Goal: Information Seeking & Learning: Learn about a topic

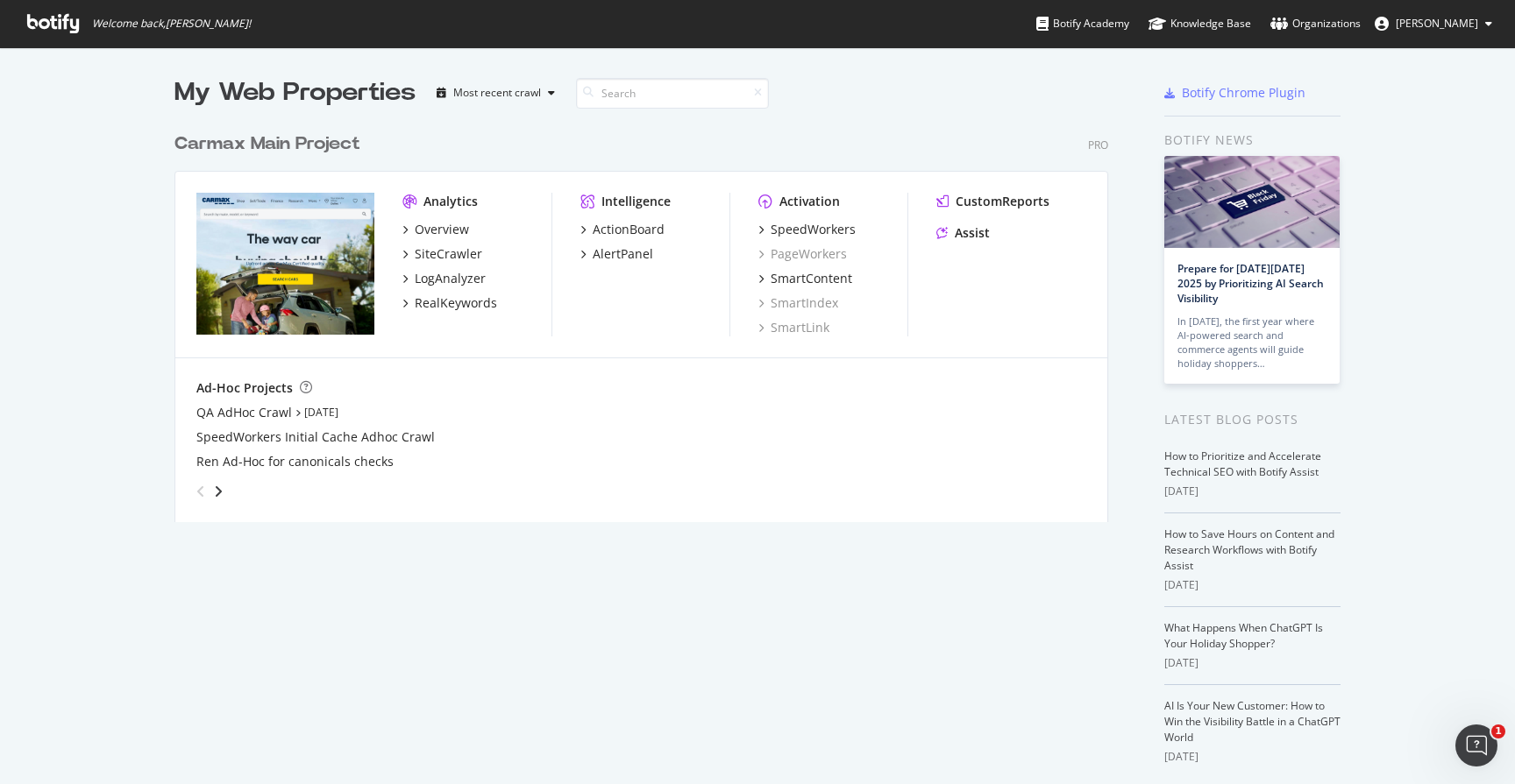
click at [220, 196] on img "grid" at bounding box center [285, 264] width 178 height 142
click at [235, 199] on img "grid" at bounding box center [285, 264] width 178 height 142
click at [446, 227] on div "Overview" at bounding box center [442, 230] width 55 height 18
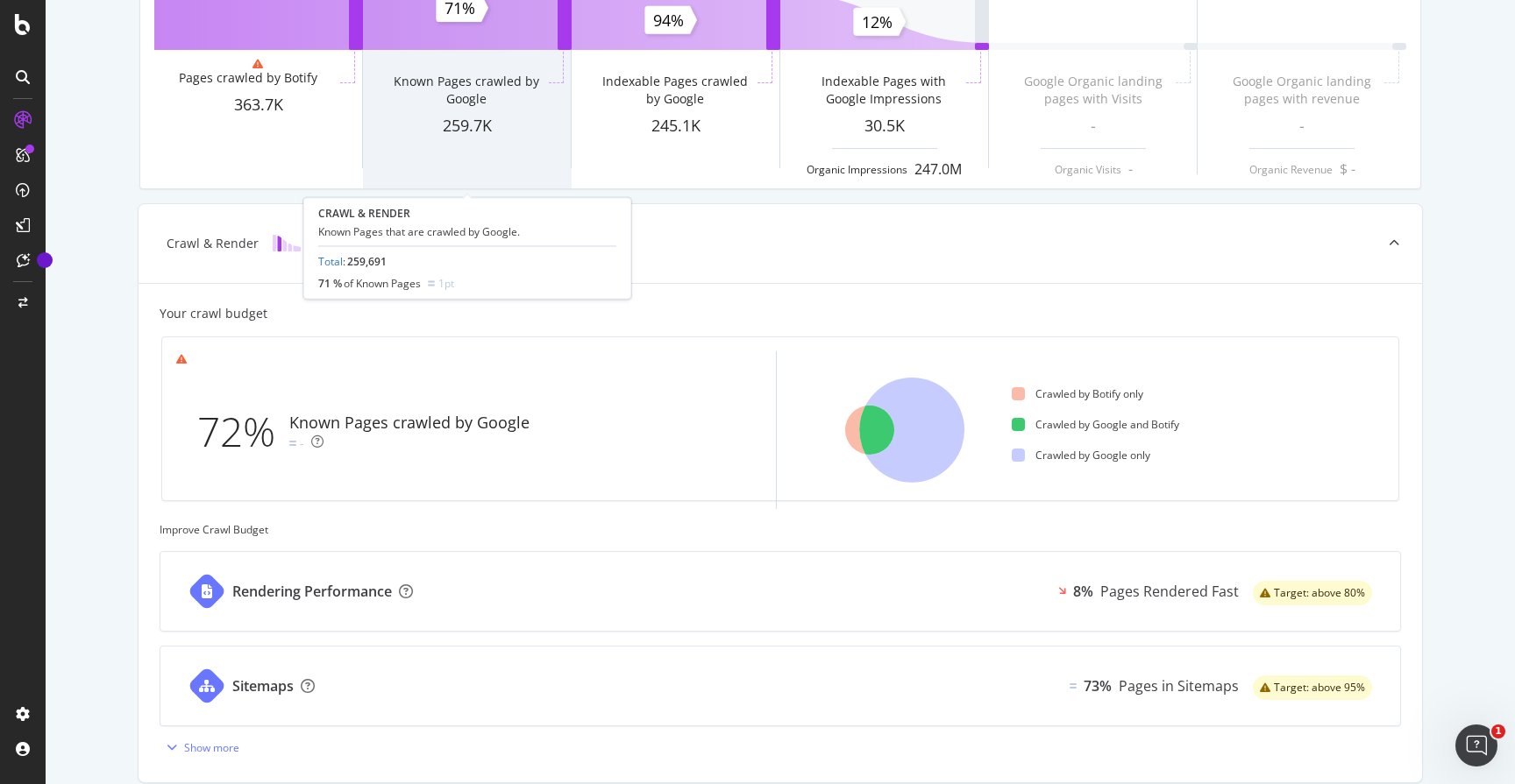
scroll to position [219, 0]
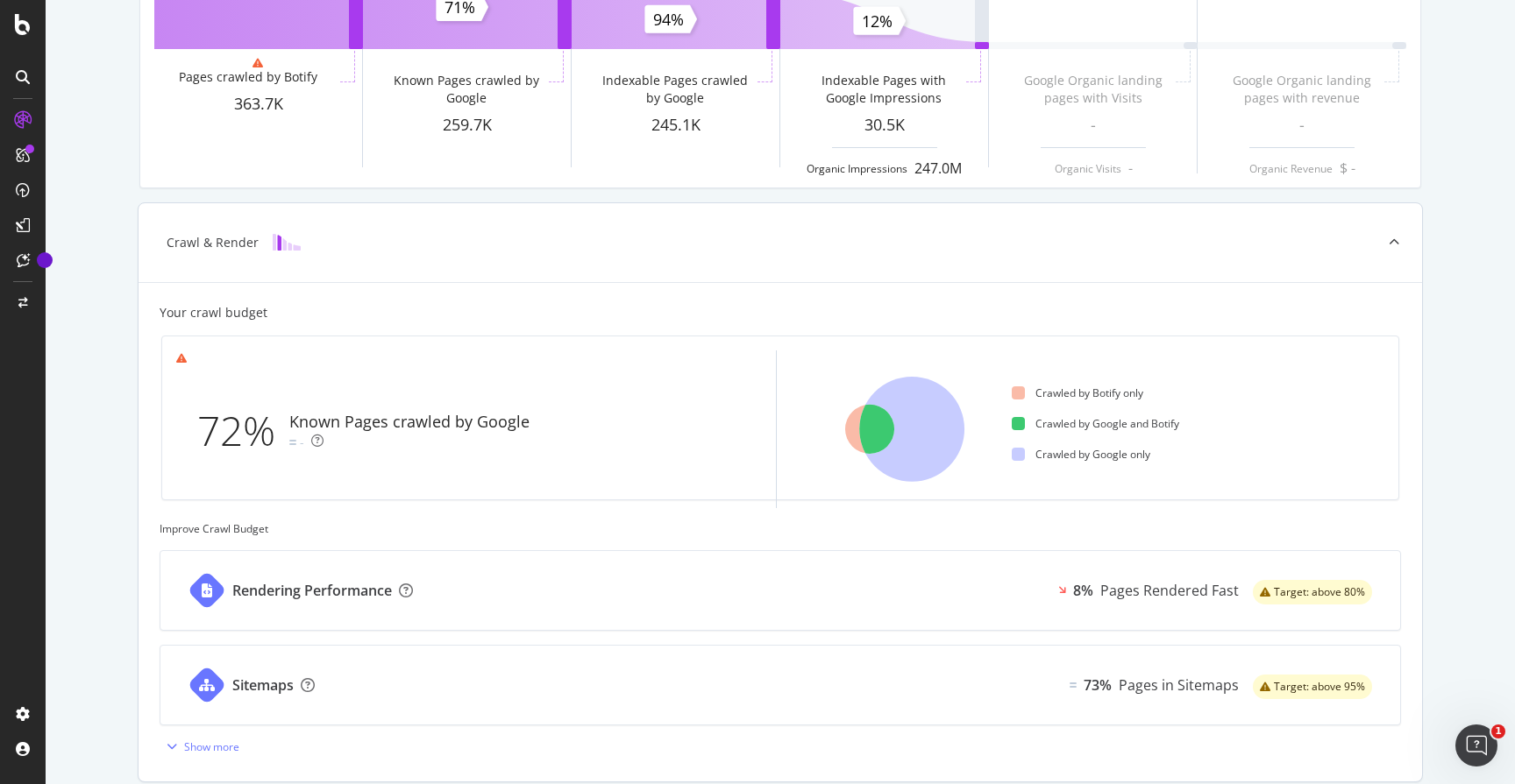
click at [328, 597] on div "Rendering Performance" at bounding box center [312, 591] width 159 height 20
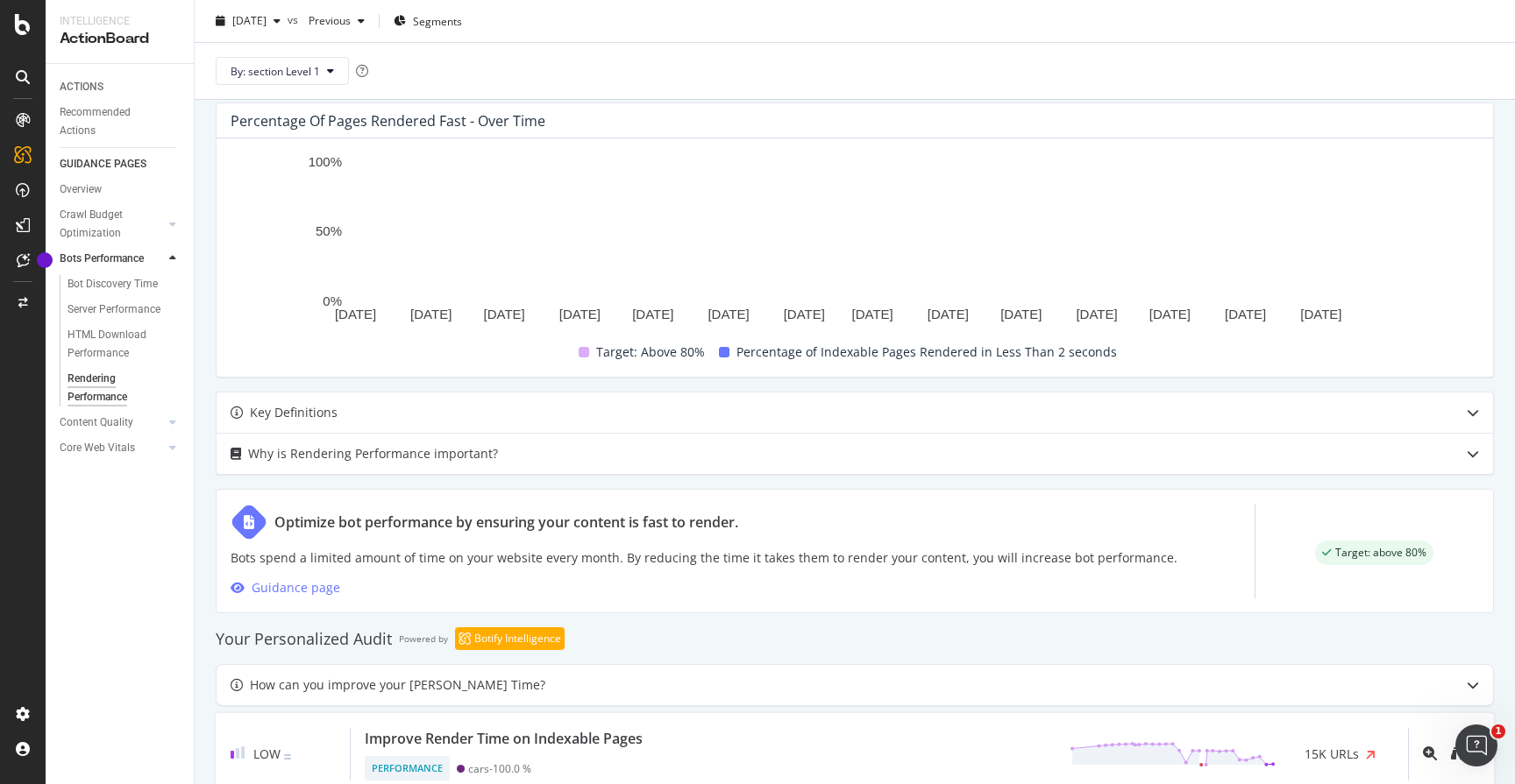
scroll to position [471, 0]
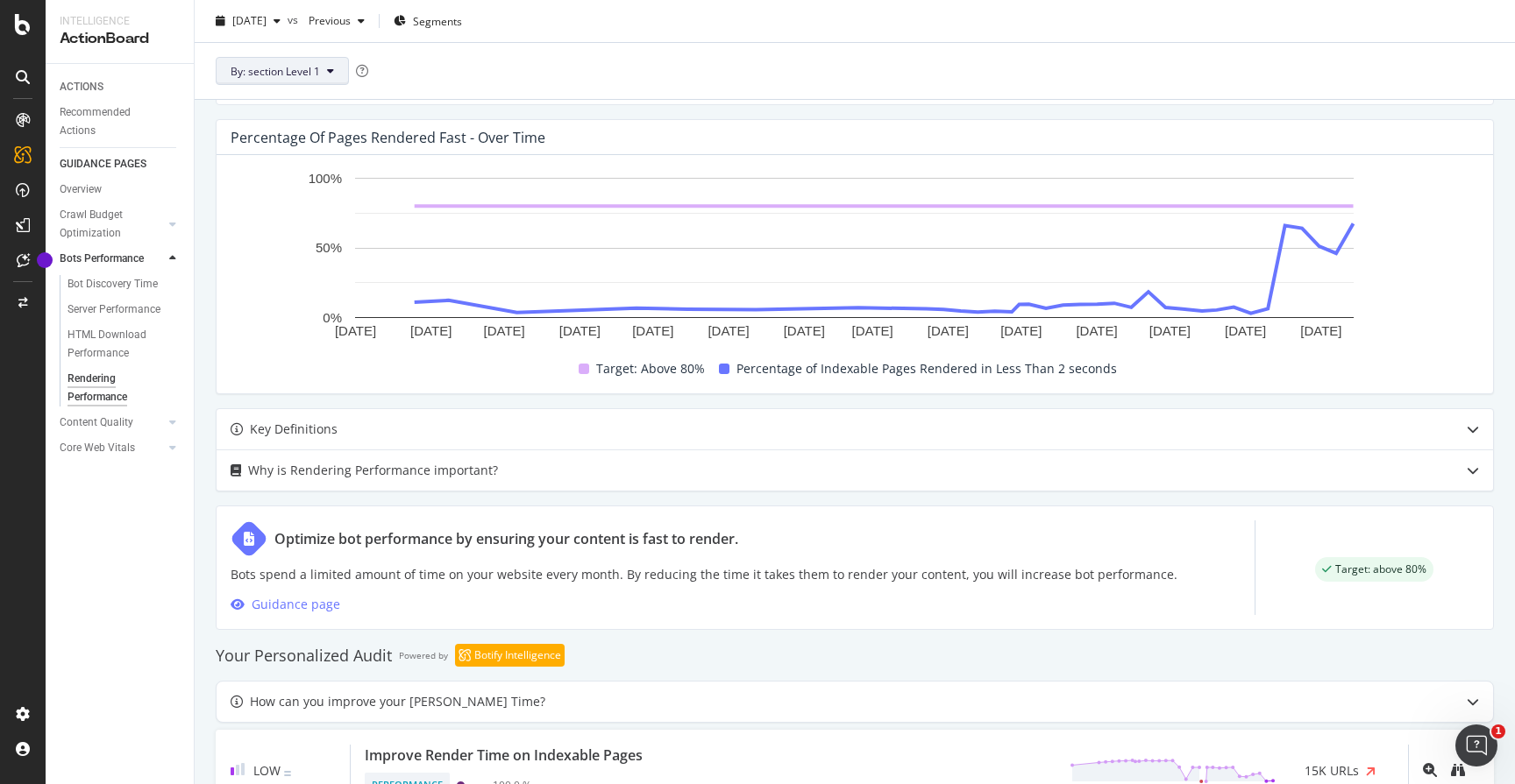
click at [314, 75] on span "By: section Level 1" at bounding box center [275, 70] width 90 height 15
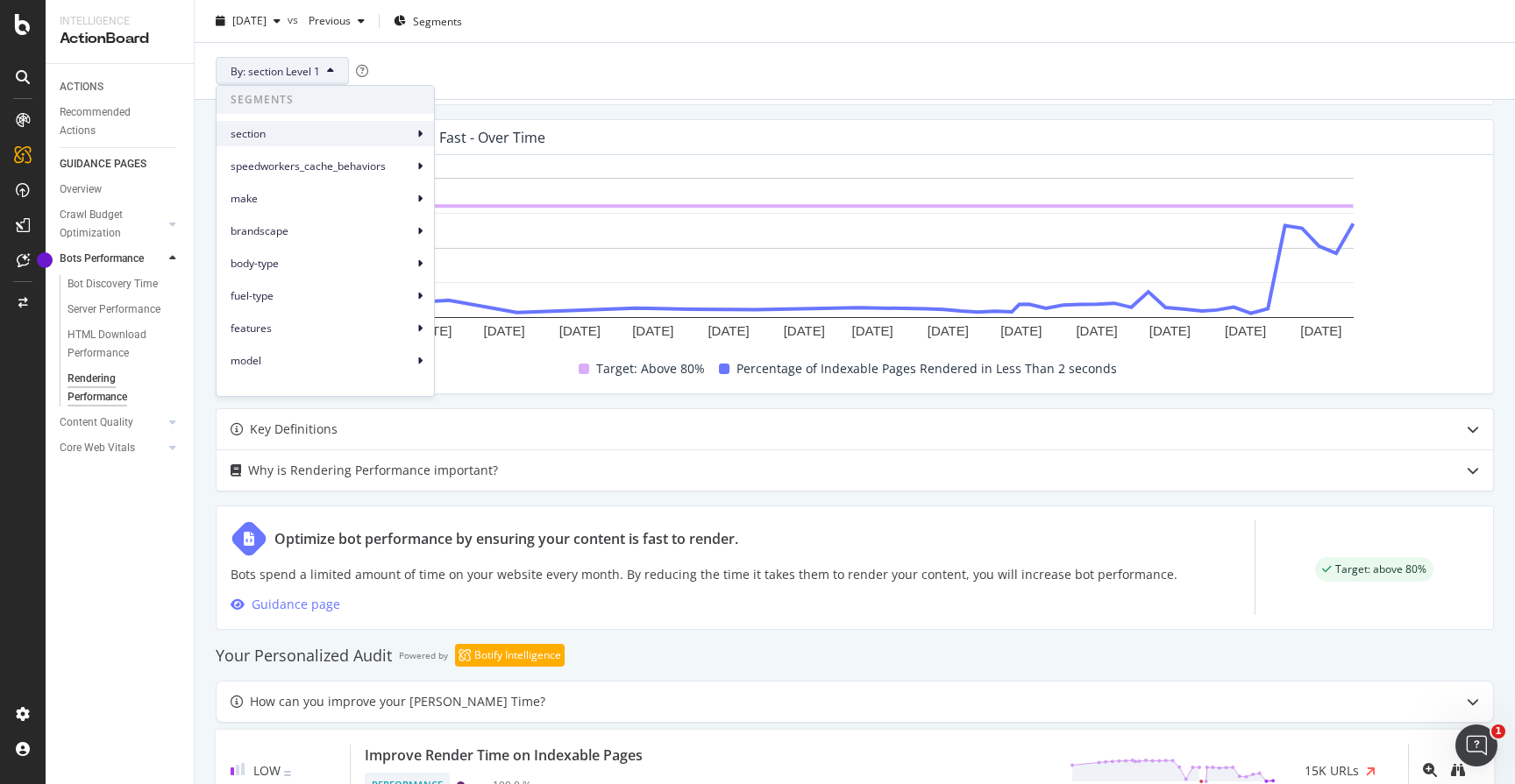
click at [304, 129] on span "section" at bounding box center [321, 134] width 182 height 16
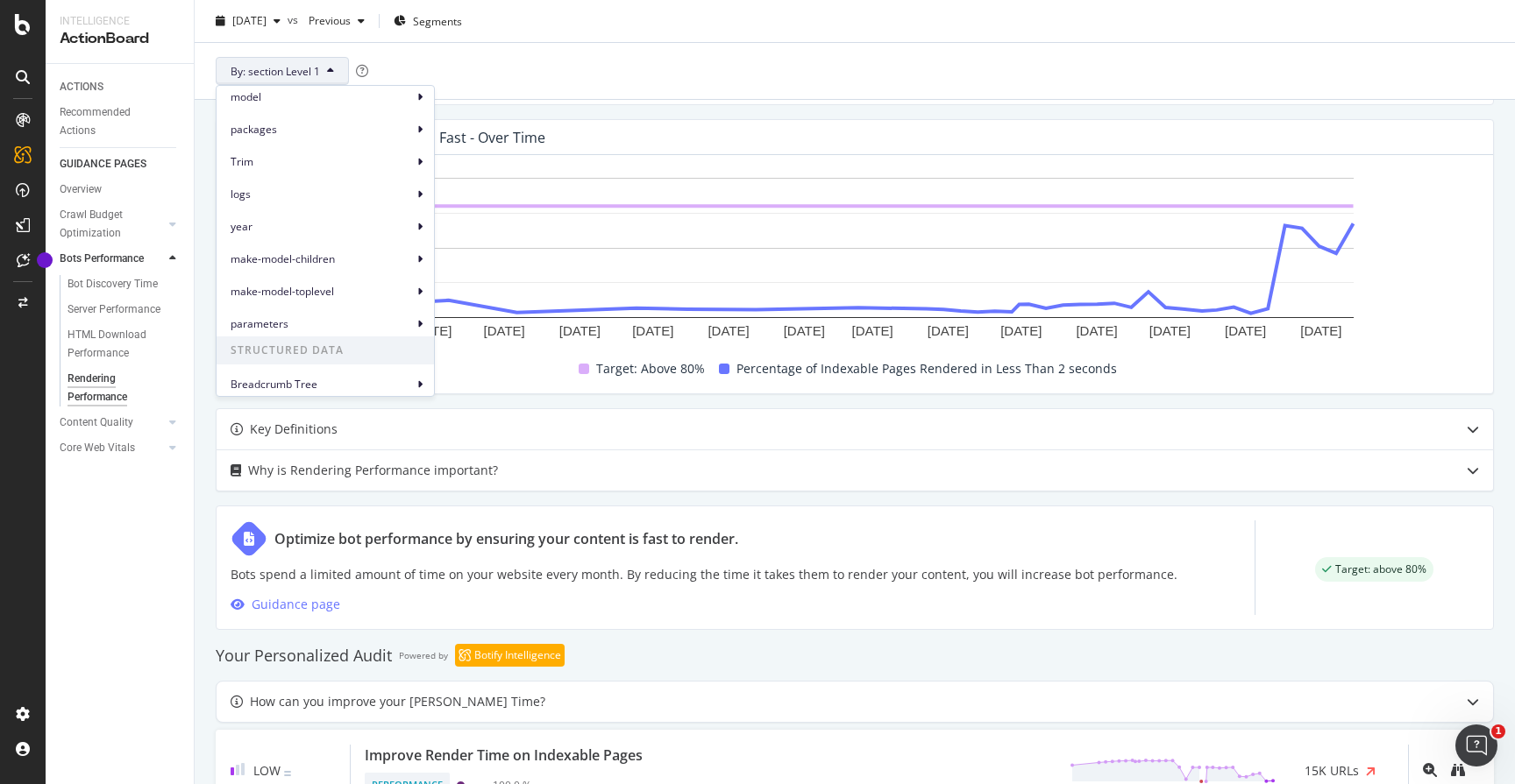
scroll to position [272, 0]
click at [304, 284] on span "make-model-toplevel" at bounding box center [321, 284] width 182 height 16
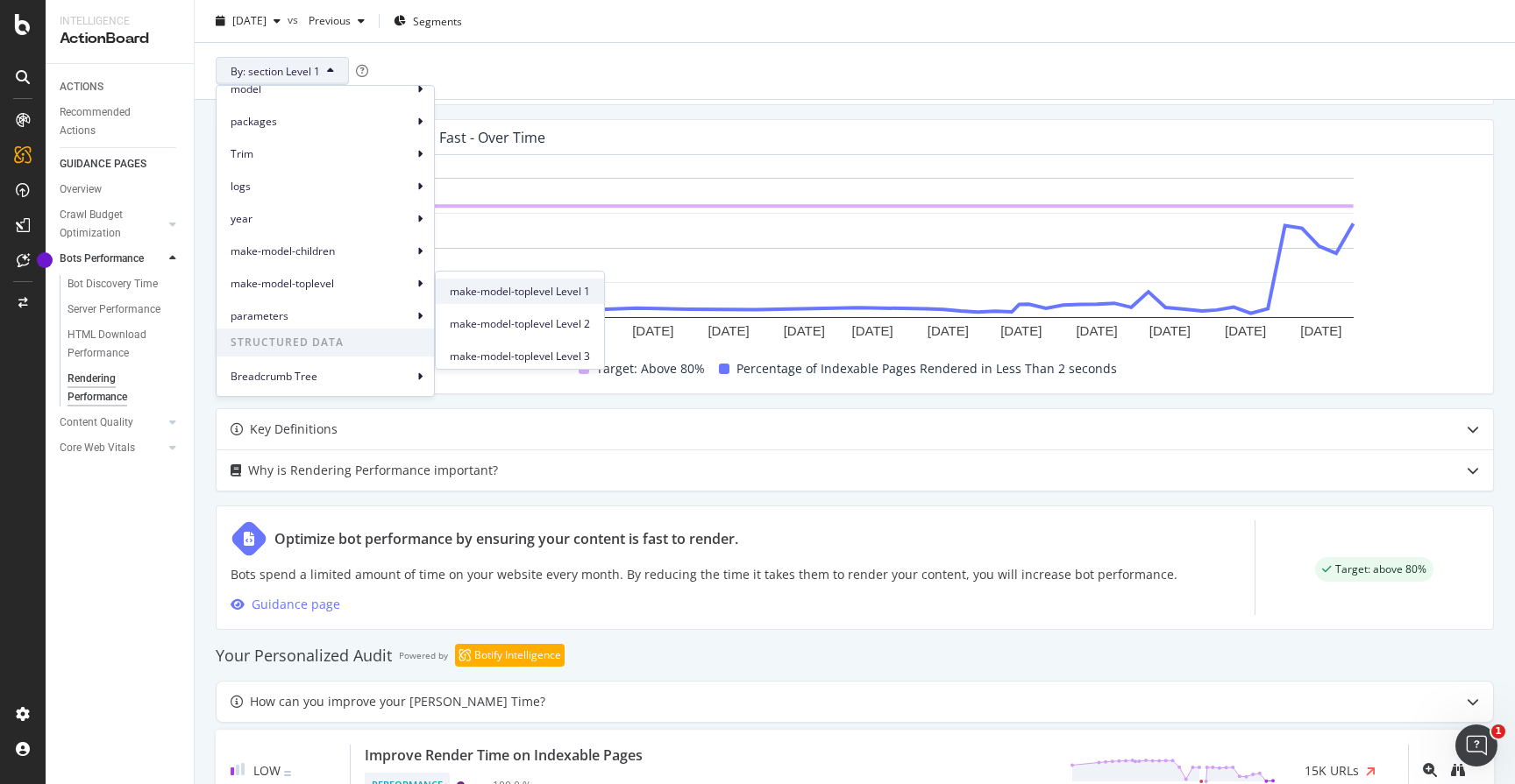
click at [498, 290] on span "make-model-toplevel Level 1" at bounding box center [519, 292] width 141 height 16
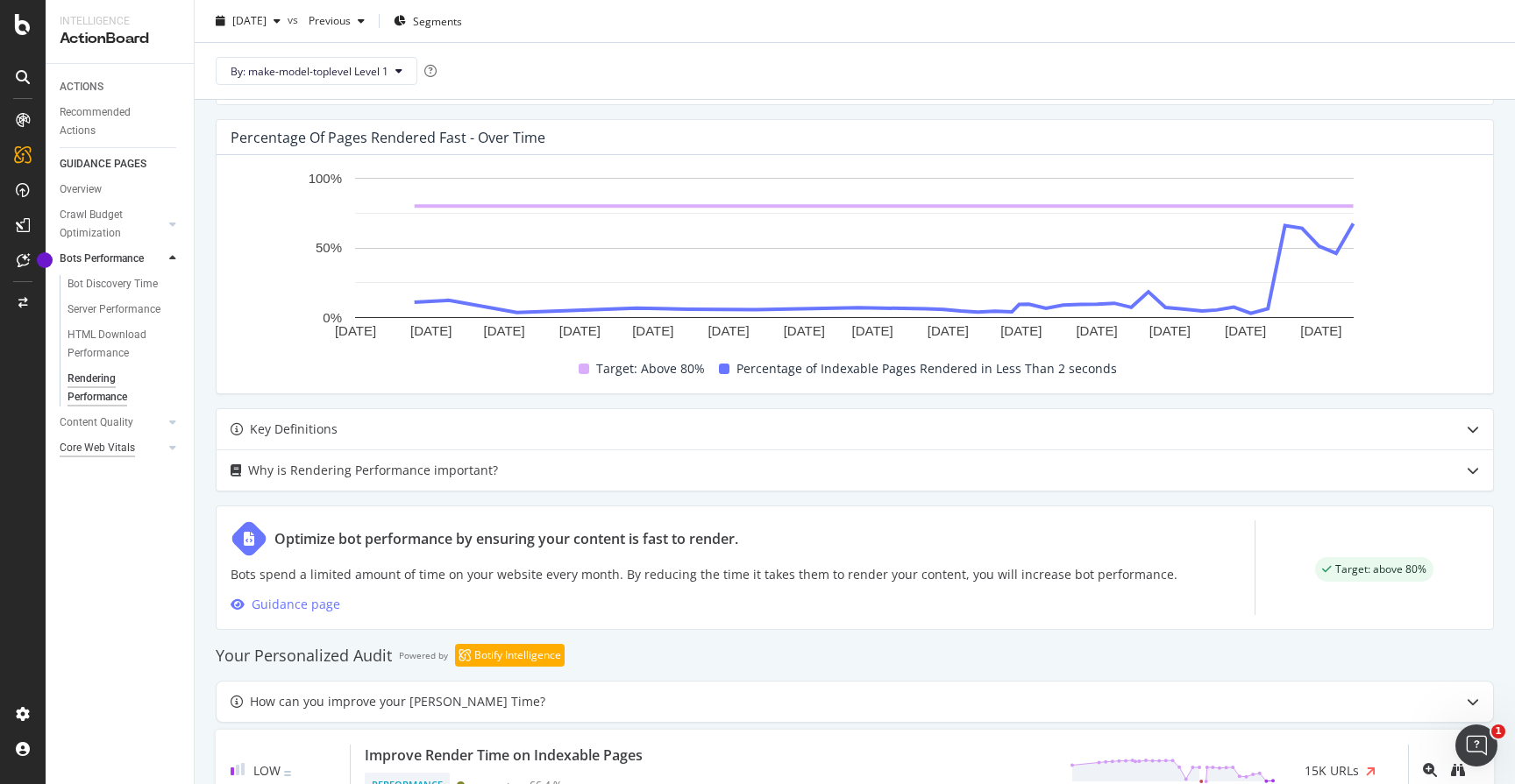
click at [115, 444] on div "Core Web Vitals" at bounding box center [98, 448] width 76 height 18
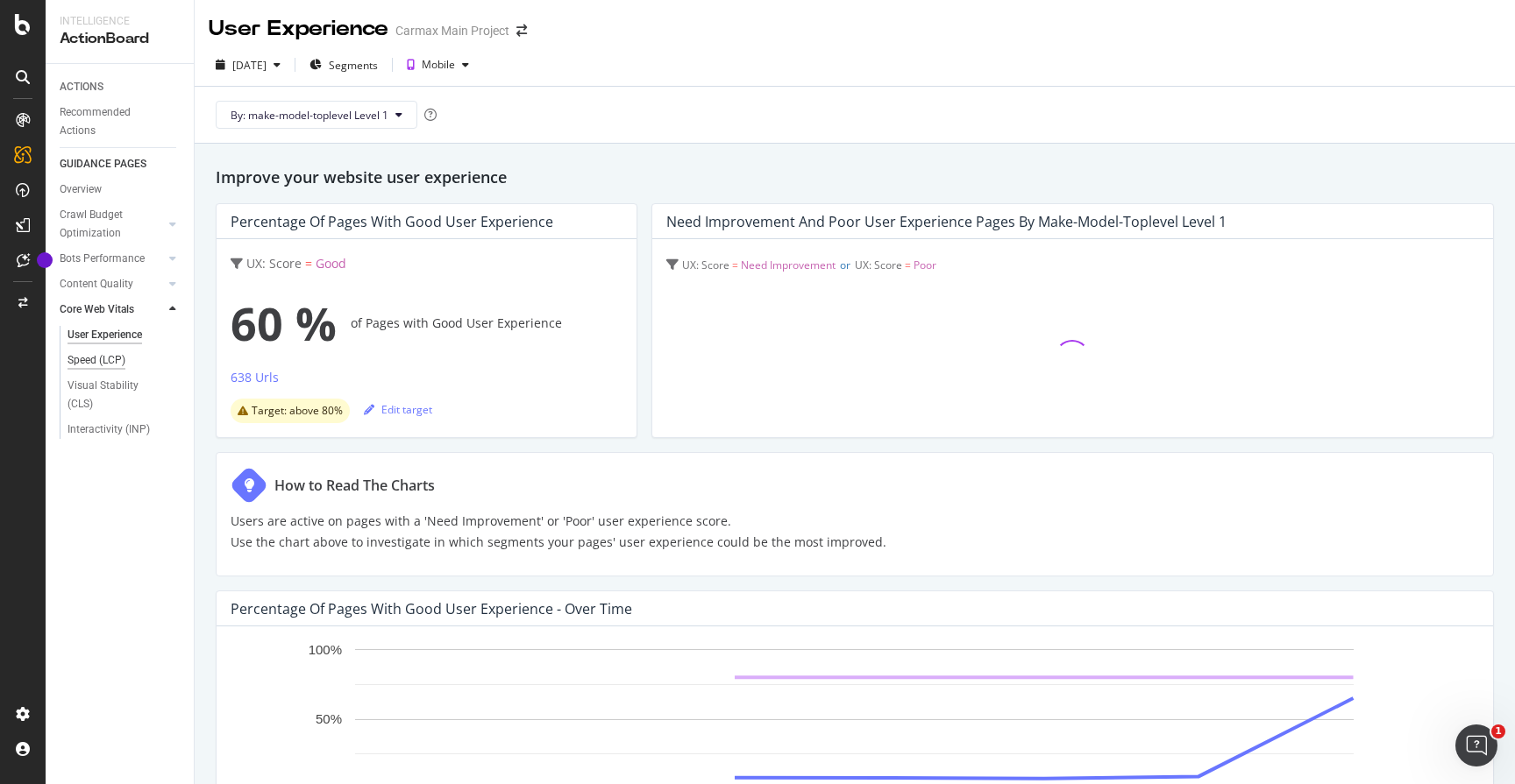
click at [103, 360] on div "Speed (LCP)" at bounding box center [97, 361] width 58 height 18
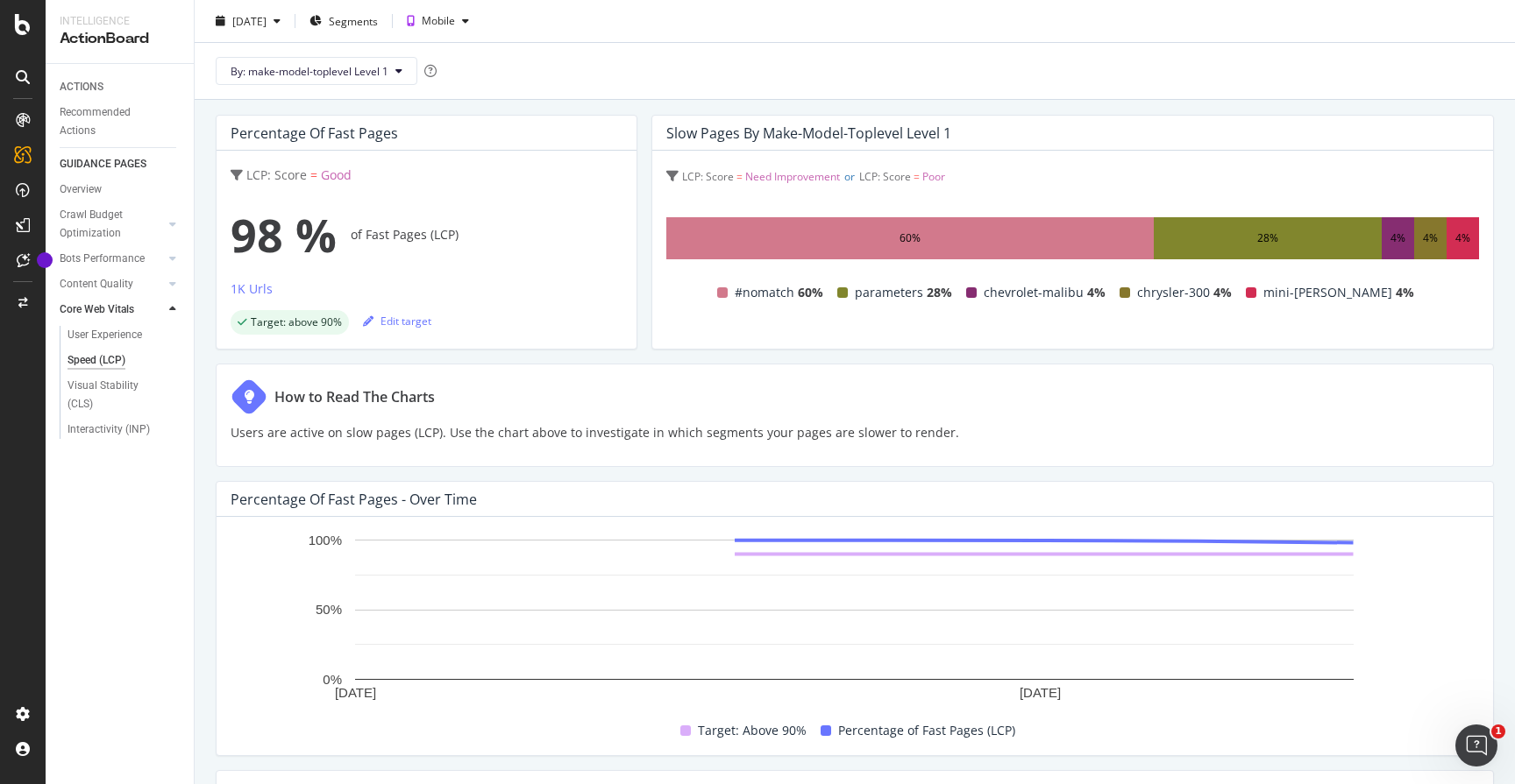
scroll to position [90, 0]
click at [99, 264] on div "CustomReports" at bounding box center [108, 268] width 86 height 18
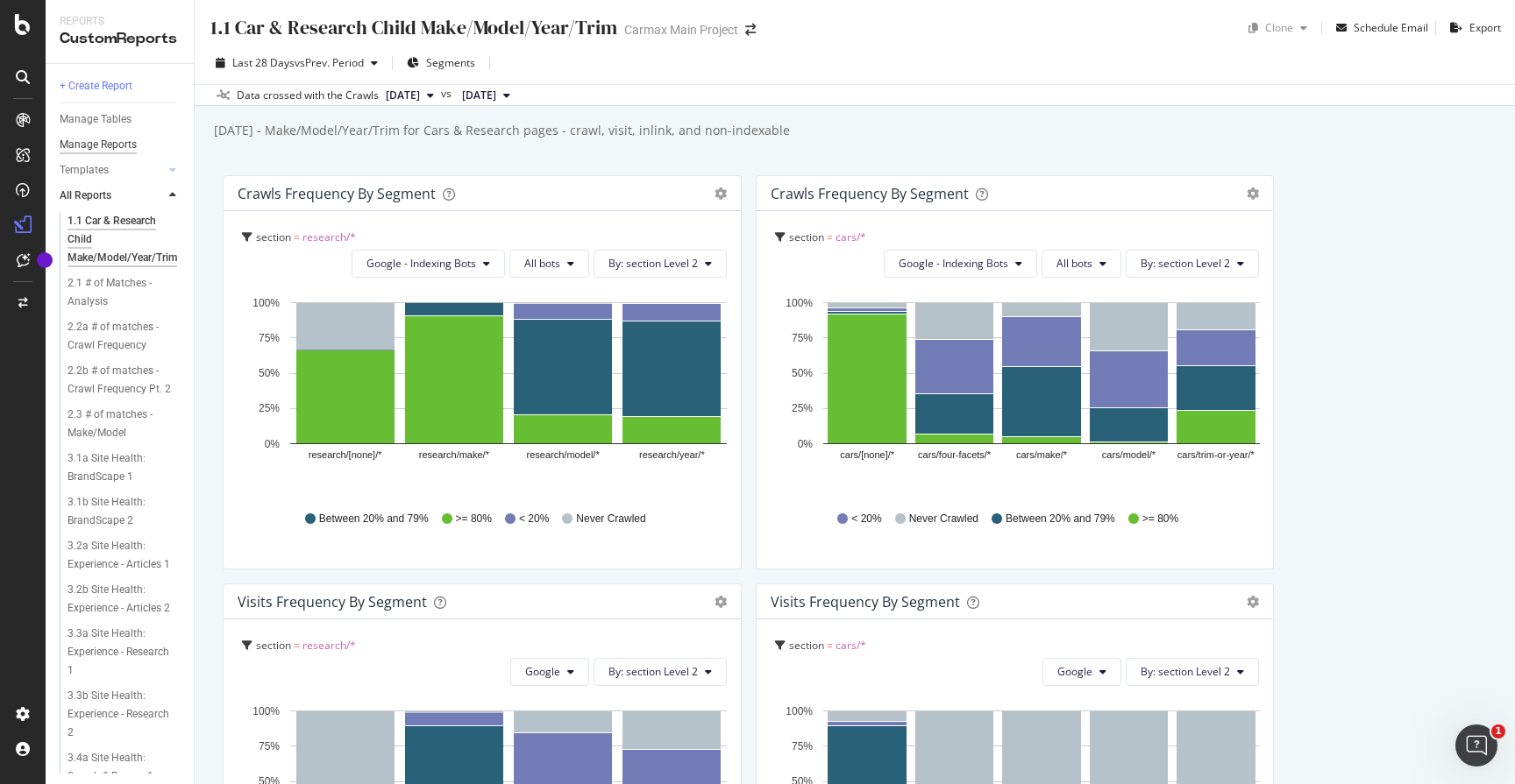
click at [113, 142] on div "Manage Reports" at bounding box center [98, 144] width 77 height 18
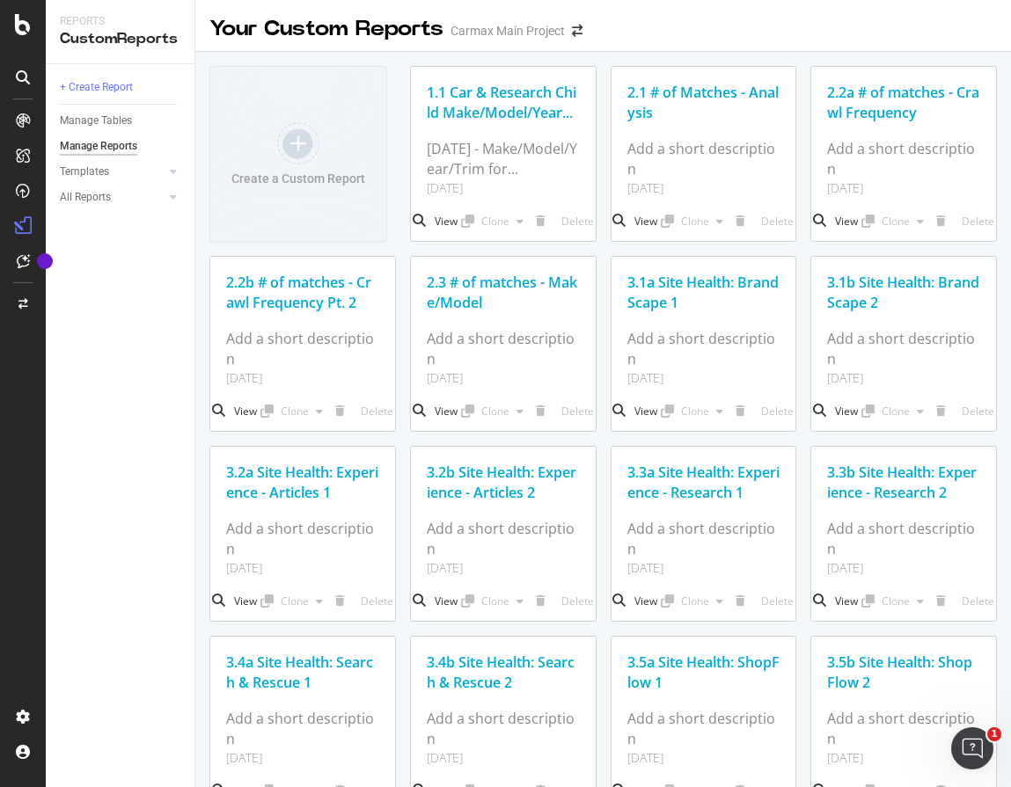
click at [113, 333] on div "+ Create Report Manage Tables Manage Reports Templates AI Bots in Search Busine…" at bounding box center [120, 425] width 149 height 723
click at [77, 194] on div "All Reports" at bounding box center [85, 197] width 51 height 18
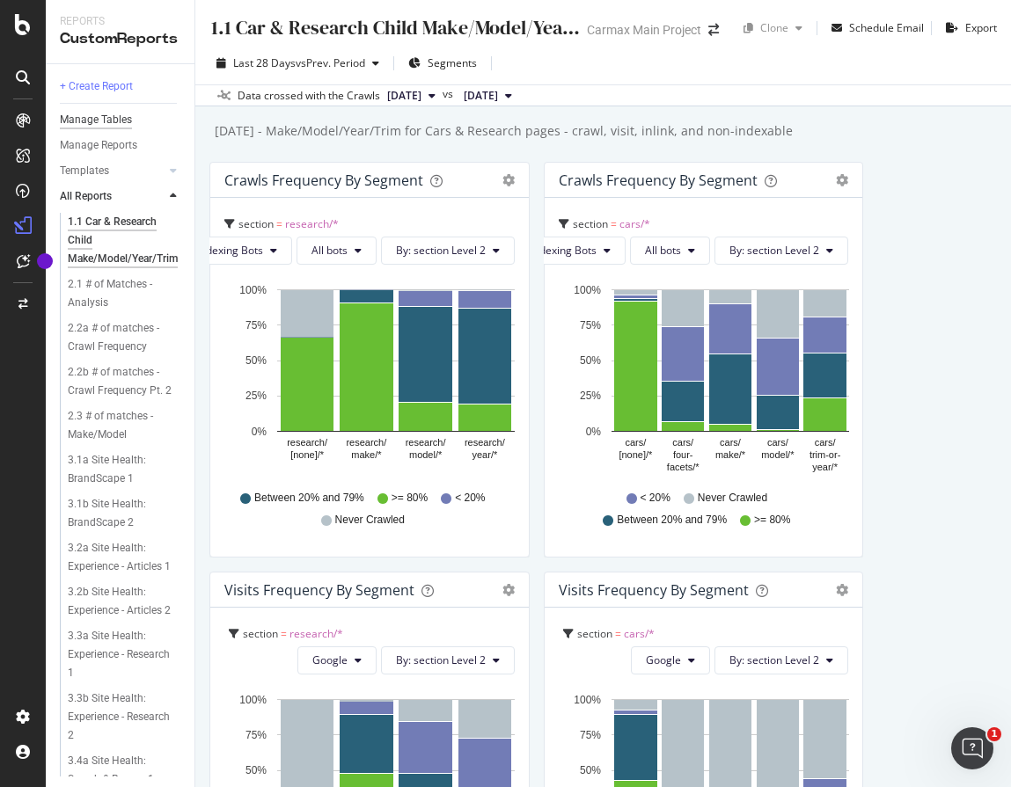
click at [98, 114] on div "Manage Tables" at bounding box center [96, 120] width 72 height 18
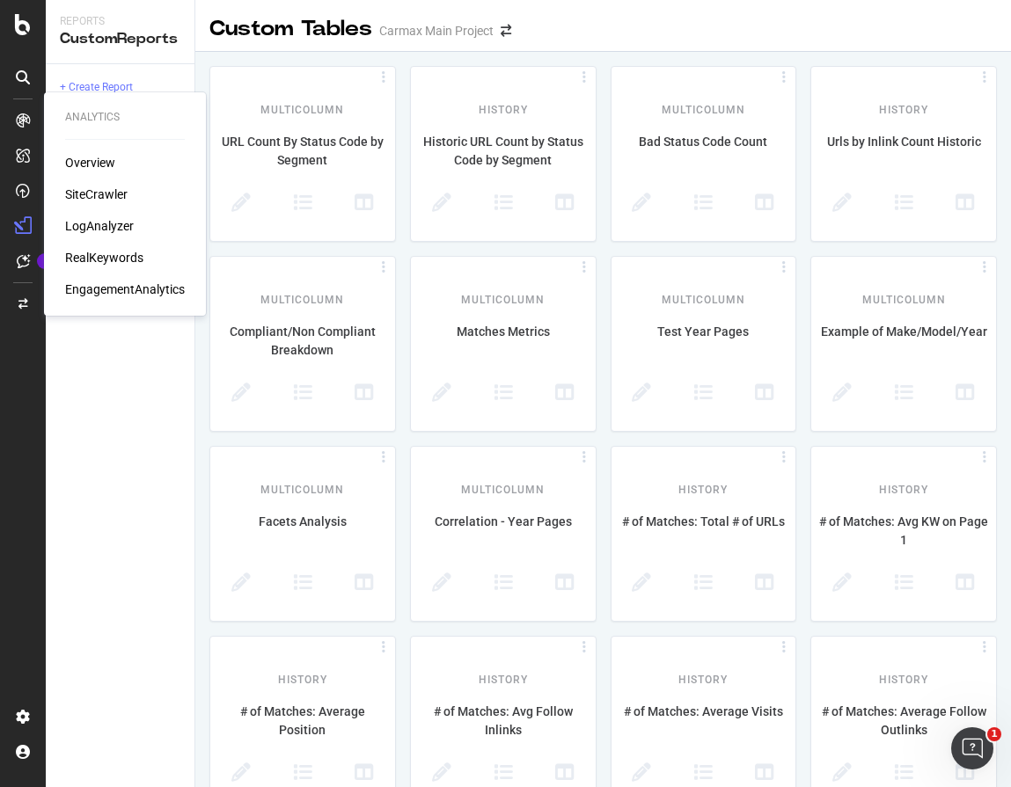
click at [102, 159] on div "Overview" at bounding box center [90, 163] width 50 height 18
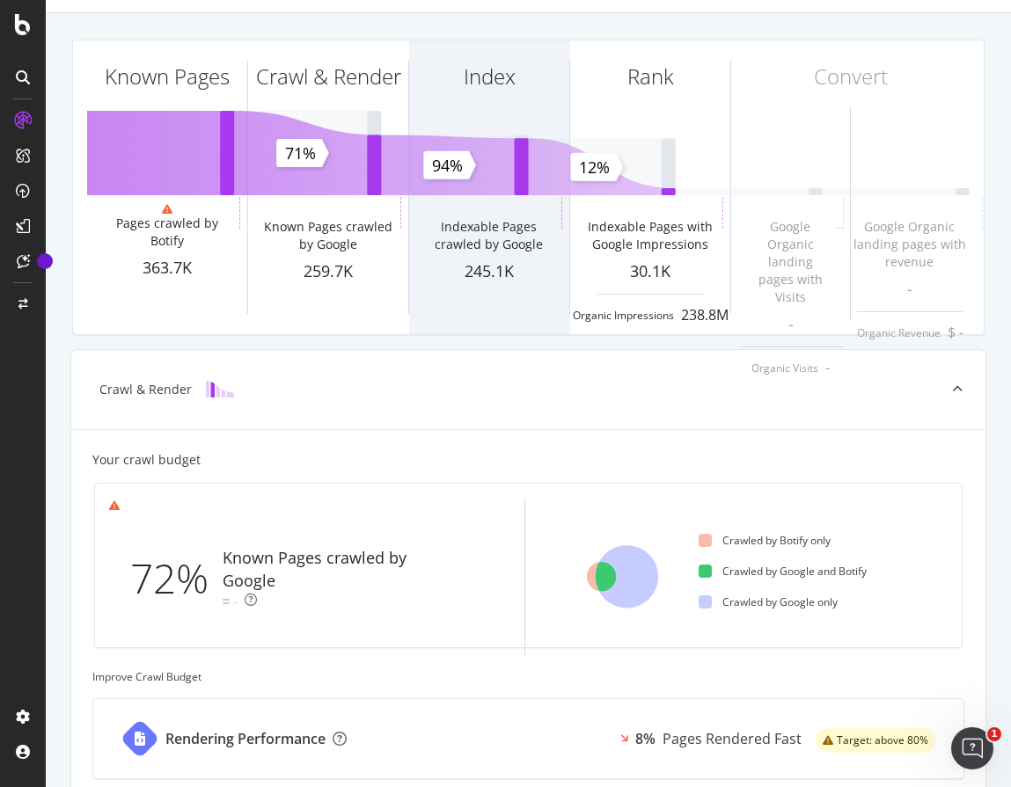
scroll to position [83, 0]
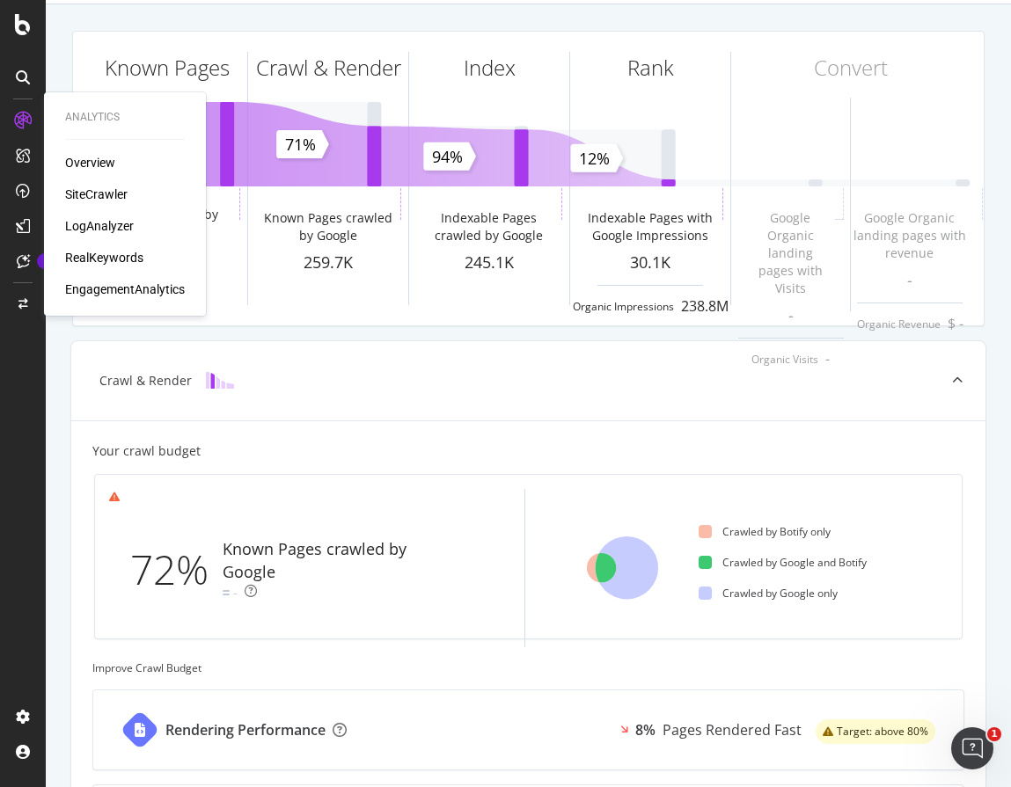
click at [81, 223] on div "LogAnalyzer" at bounding box center [99, 226] width 69 height 18
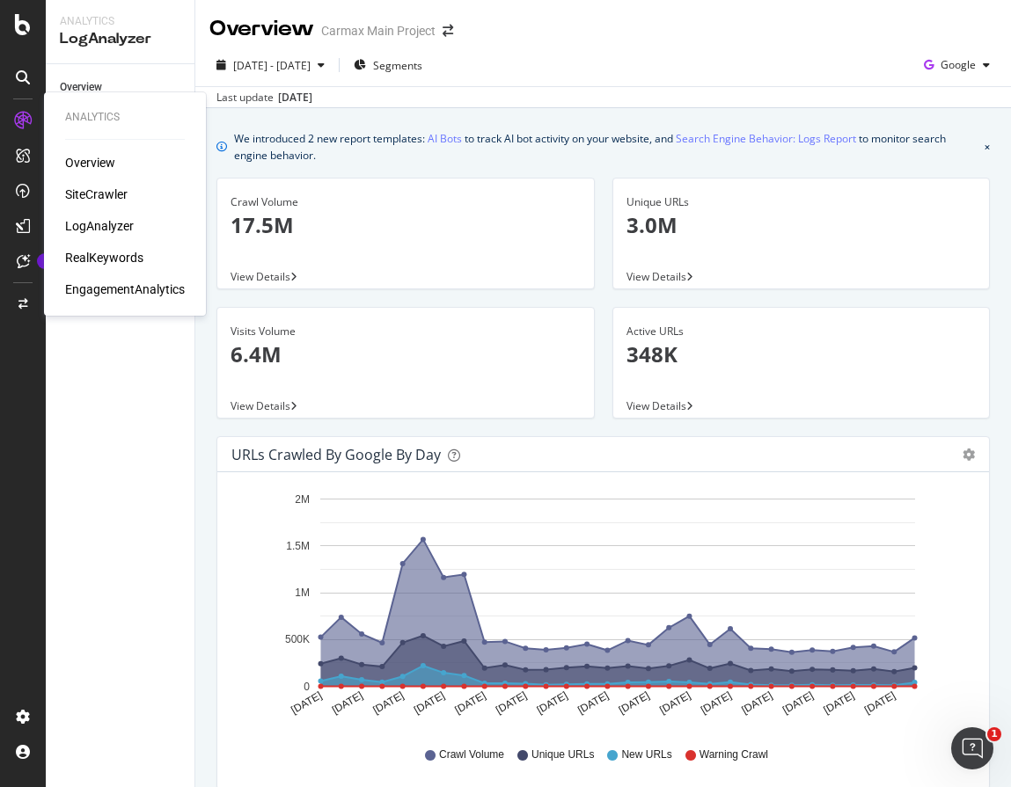
click at [92, 194] on div "SiteCrawler" at bounding box center [96, 195] width 62 height 18
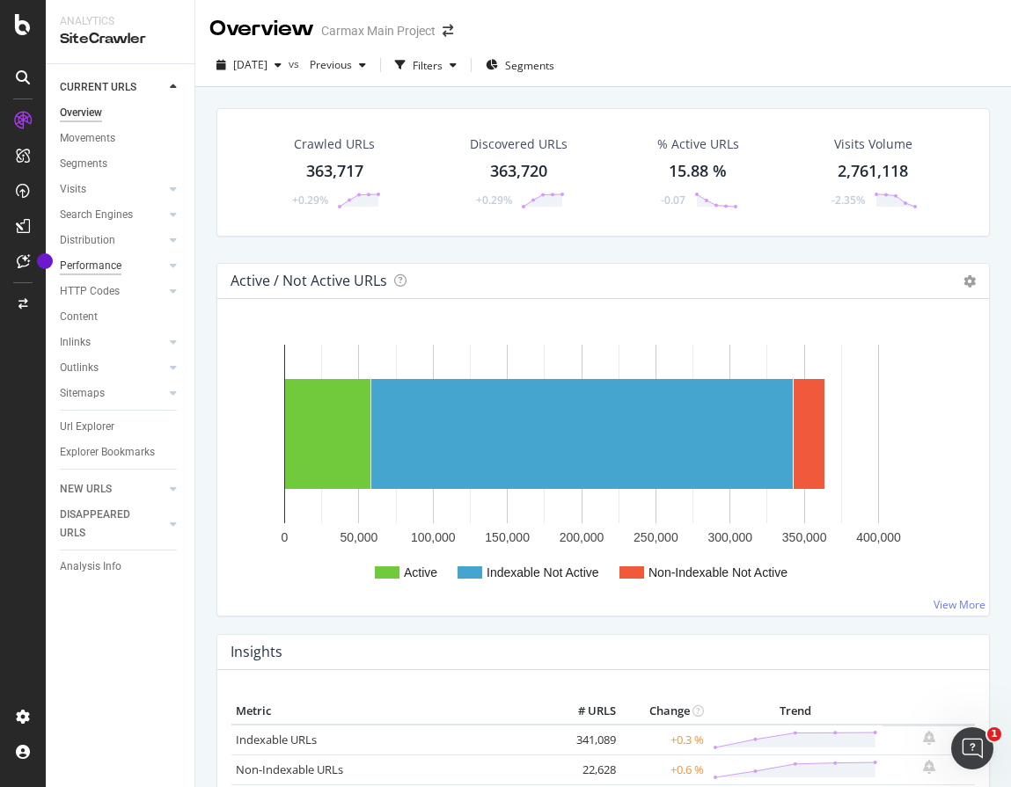
click at [101, 267] on div "Performance" at bounding box center [91, 266] width 62 height 18
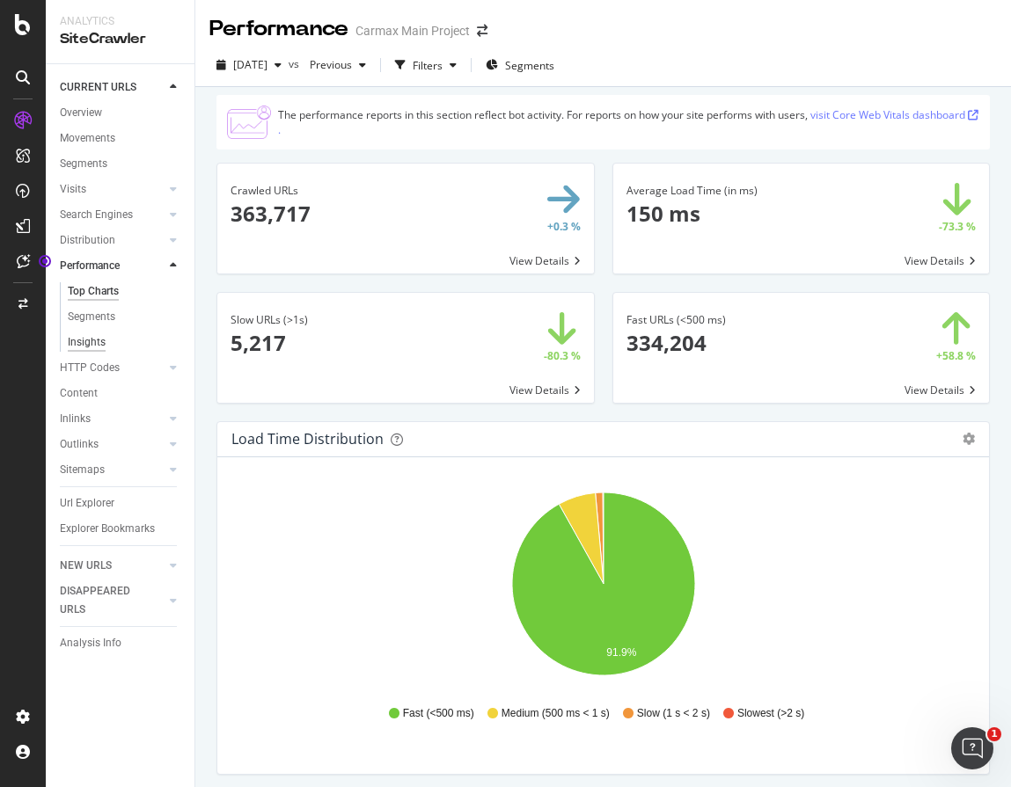
click at [91, 343] on div "Insights" at bounding box center [87, 342] width 38 height 18
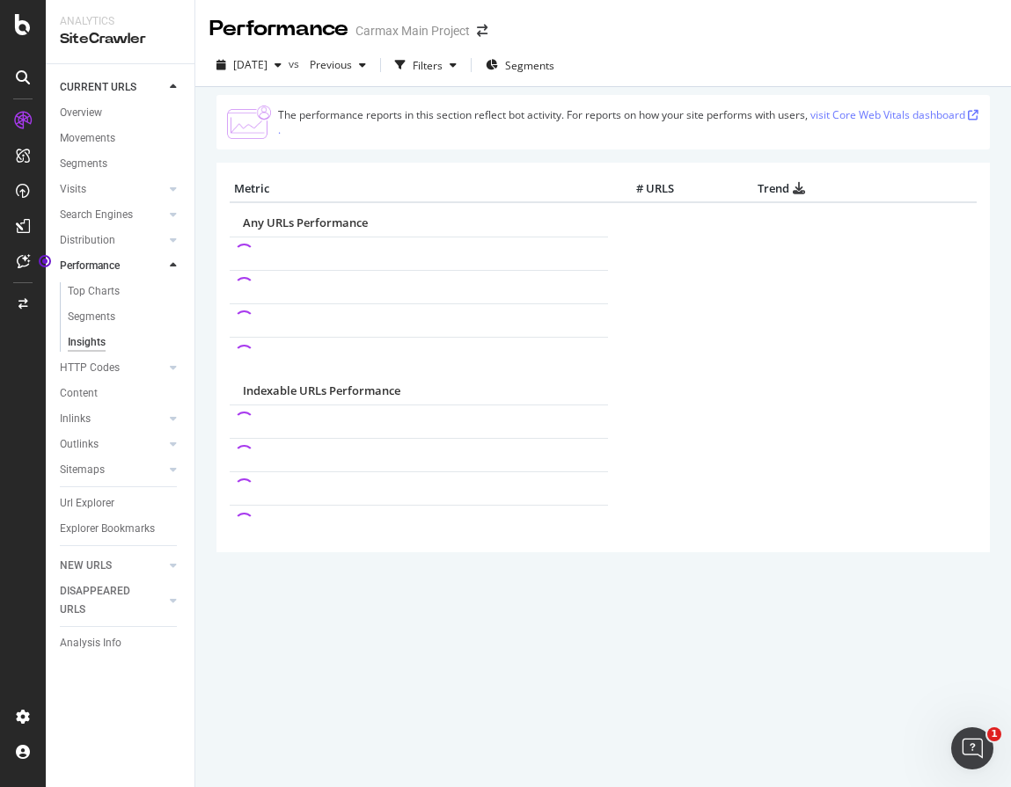
click at [91, 128] on div "Movements" at bounding box center [127, 139] width 135 height 26
click at [81, 118] on div "Overview" at bounding box center [81, 113] width 42 height 18
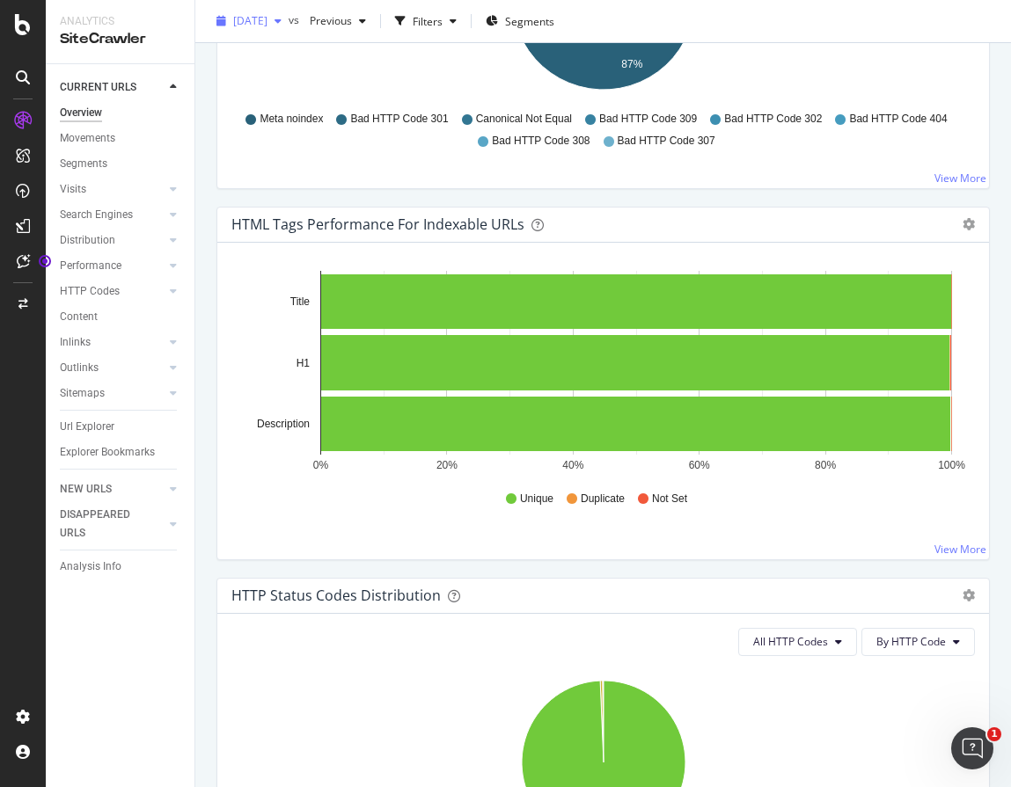
scroll to position [1177, 0]
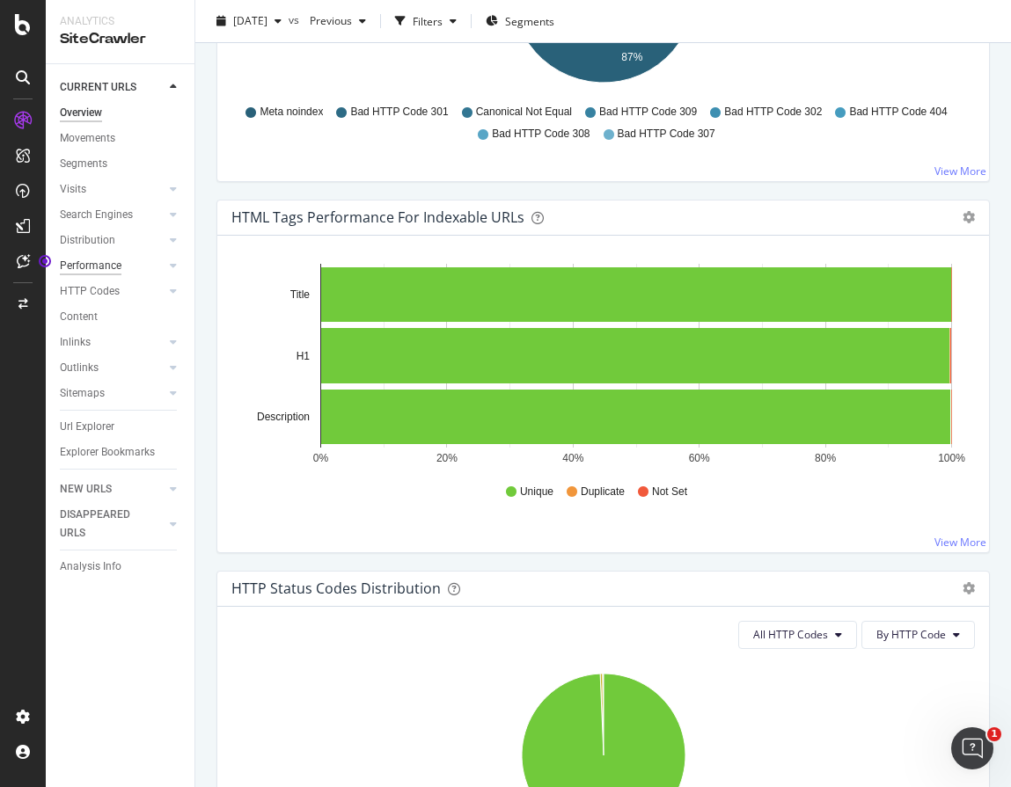
click at [107, 263] on div "Performance" at bounding box center [91, 266] width 62 height 18
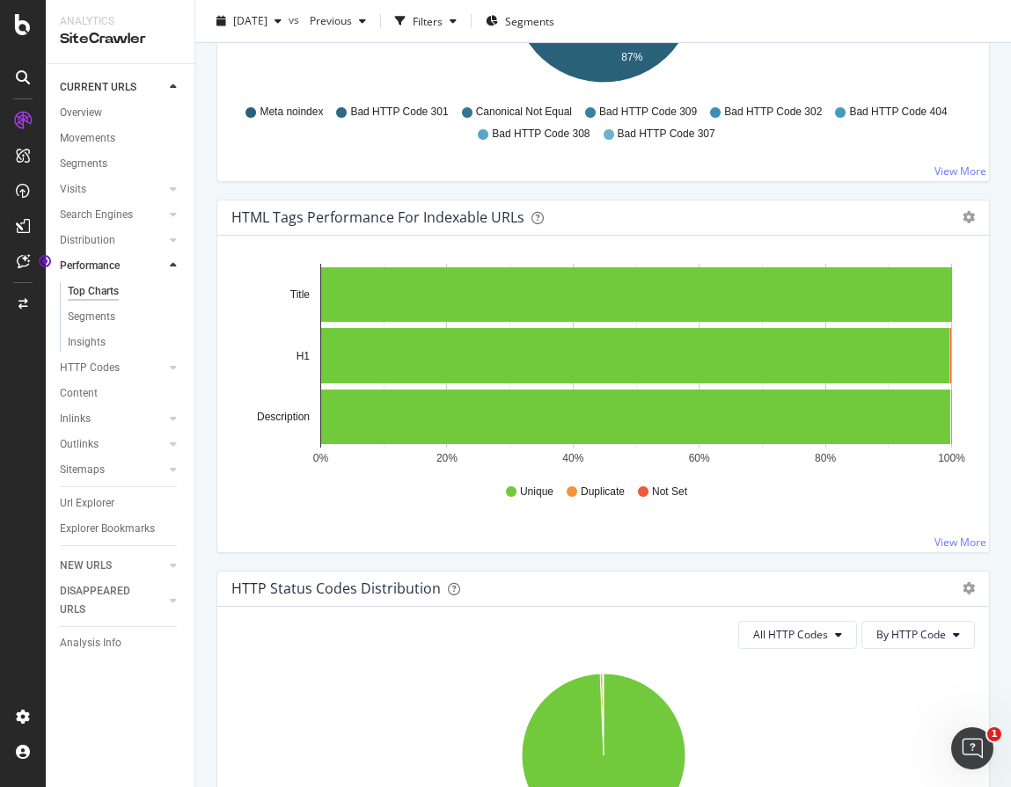
click at [172, 264] on icon at bounding box center [173, 265] width 7 height 11
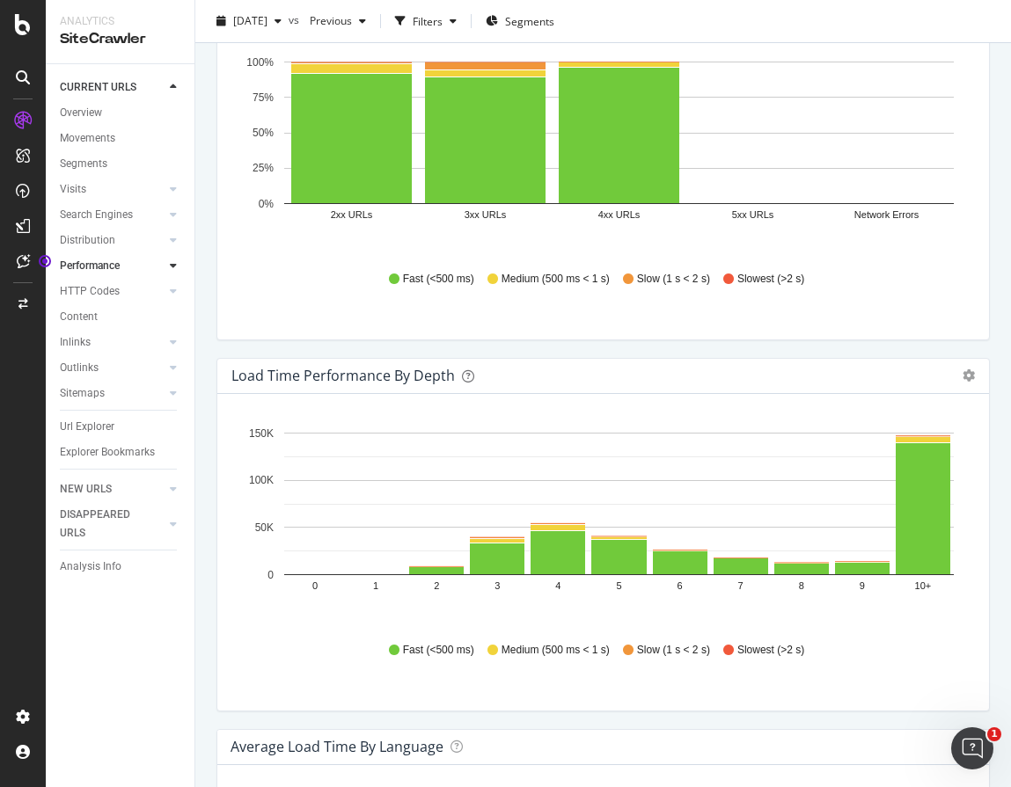
click at [172, 264] on icon at bounding box center [173, 265] width 7 height 11
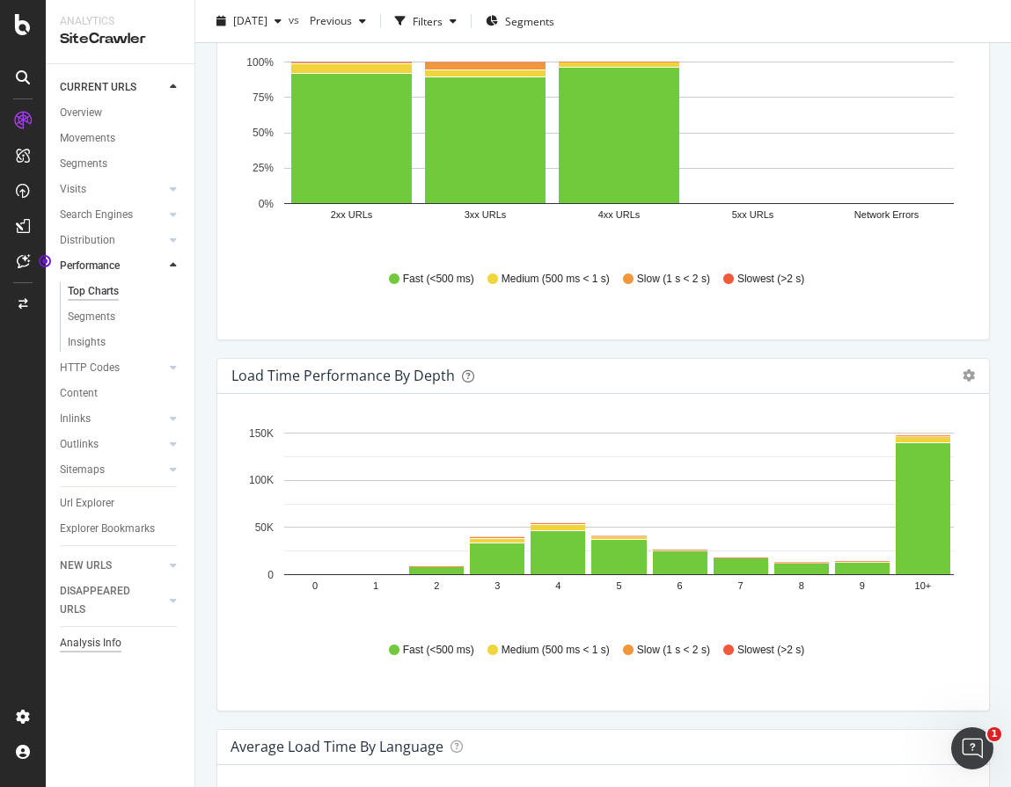
click at [80, 644] on div "Analysis Info" at bounding box center [91, 643] width 62 height 18
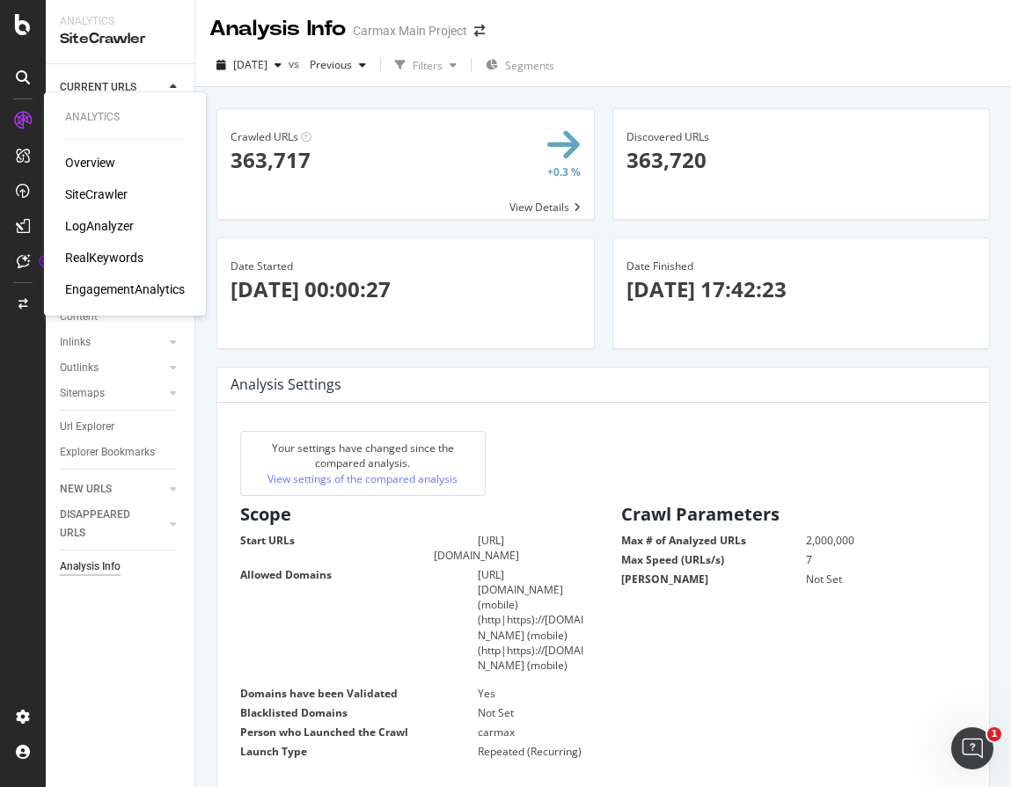
click at [109, 220] on div "LogAnalyzer" at bounding box center [99, 226] width 69 height 18
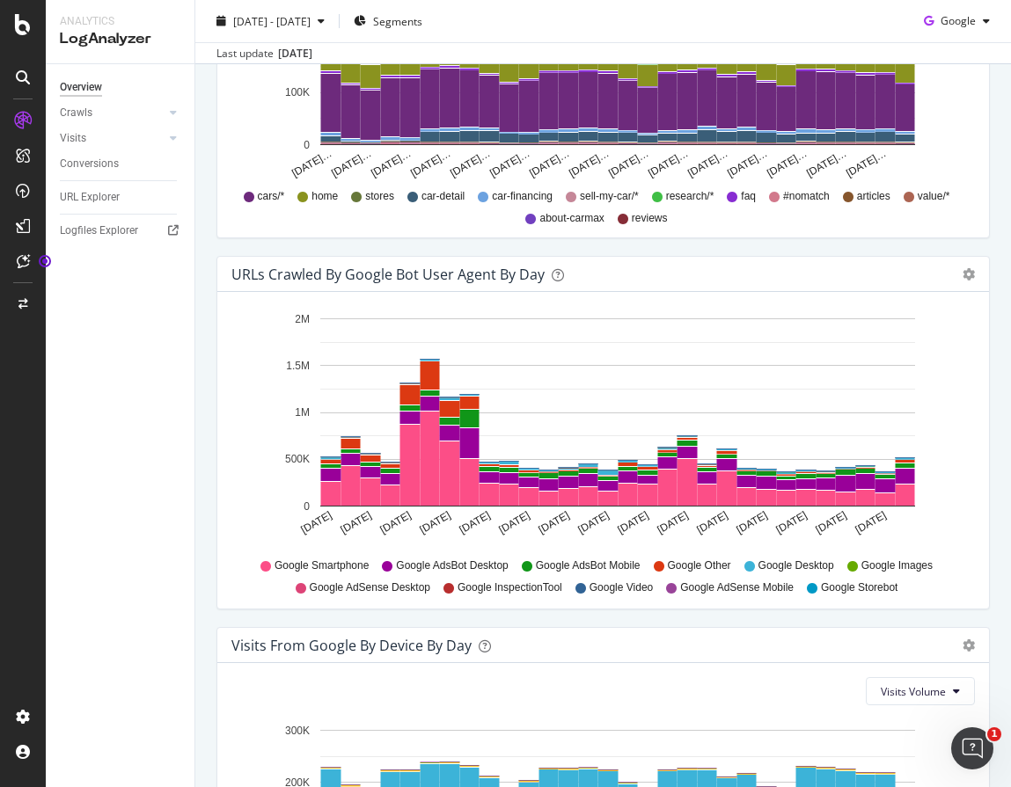
scroll to position [1938, 0]
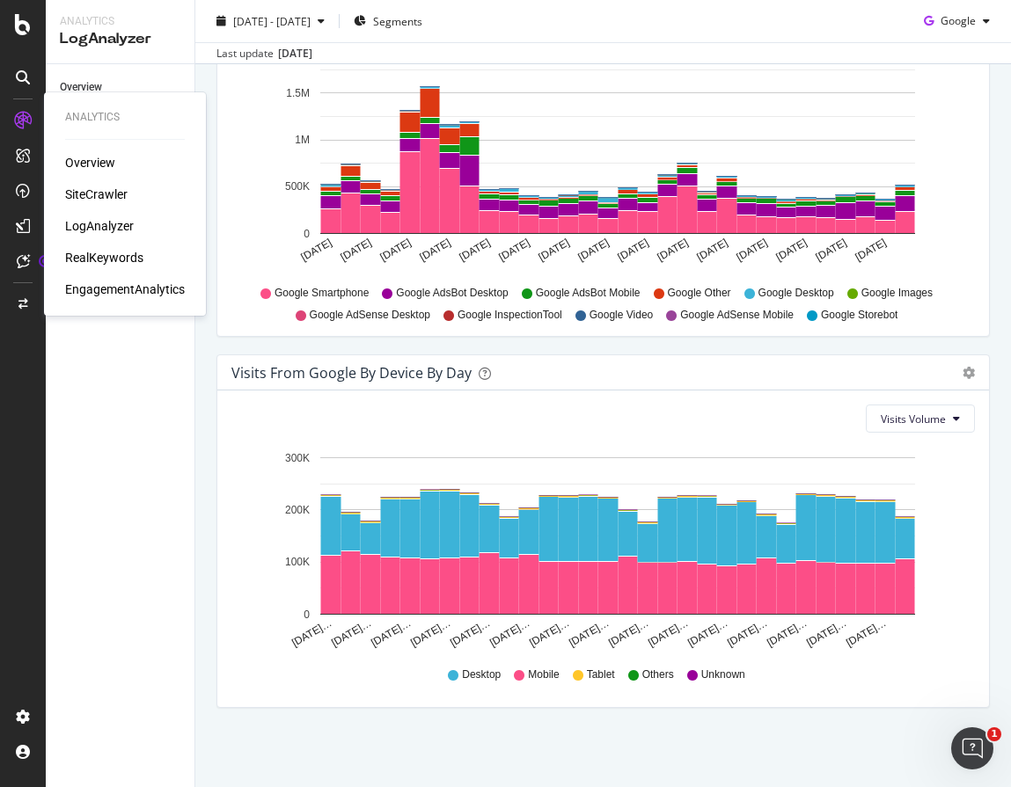
click at [112, 295] on div "EngagementAnalytics" at bounding box center [125, 290] width 120 height 18
